Goal: Find specific page/section: Find specific page/section

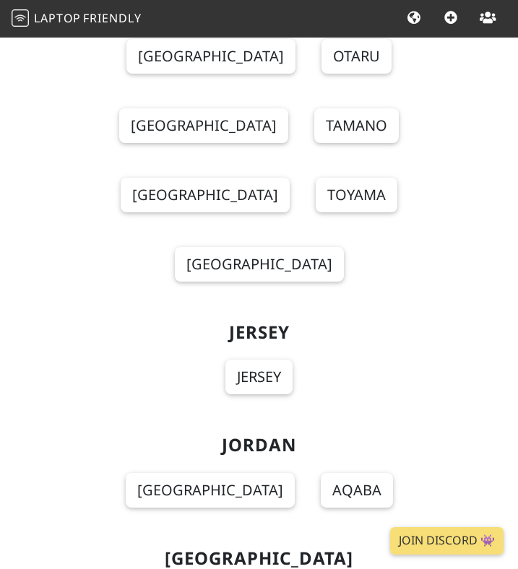
scroll to position [16171, 0]
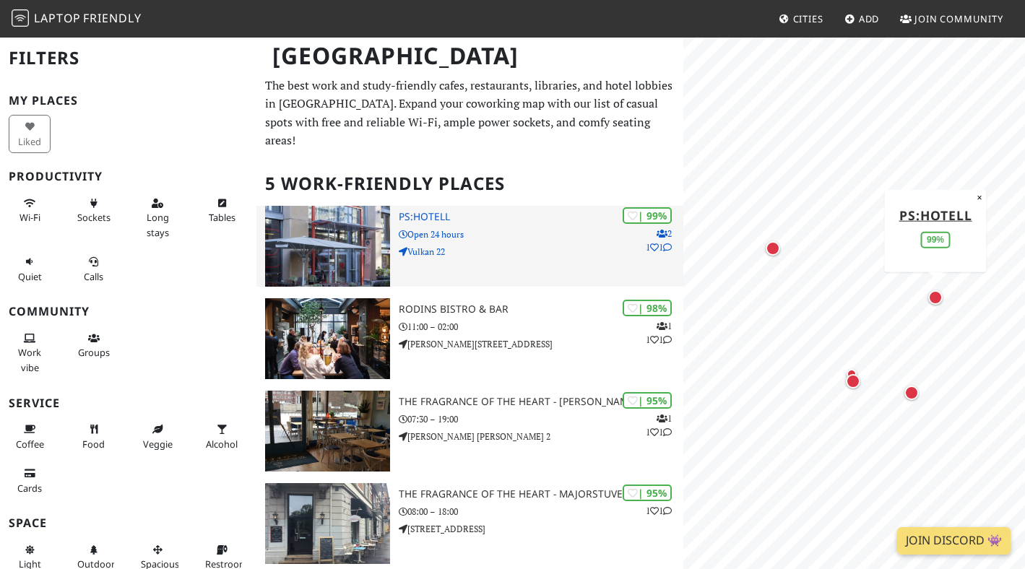
click at [352, 206] on img at bounding box center [327, 246] width 125 height 81
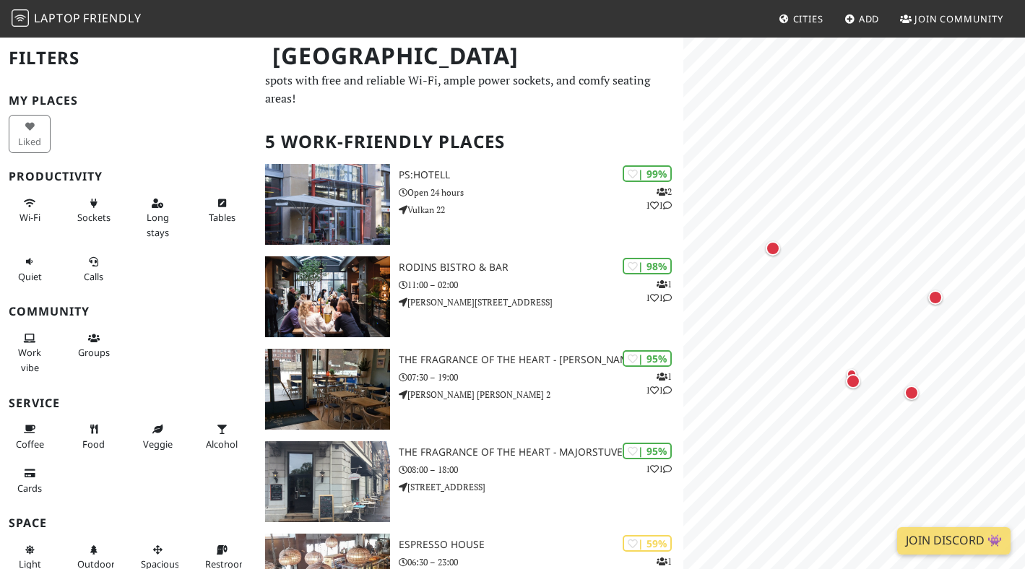
scroll to position [173, 0]
